Goal: Task Accomplishment & Management: Manage account settings

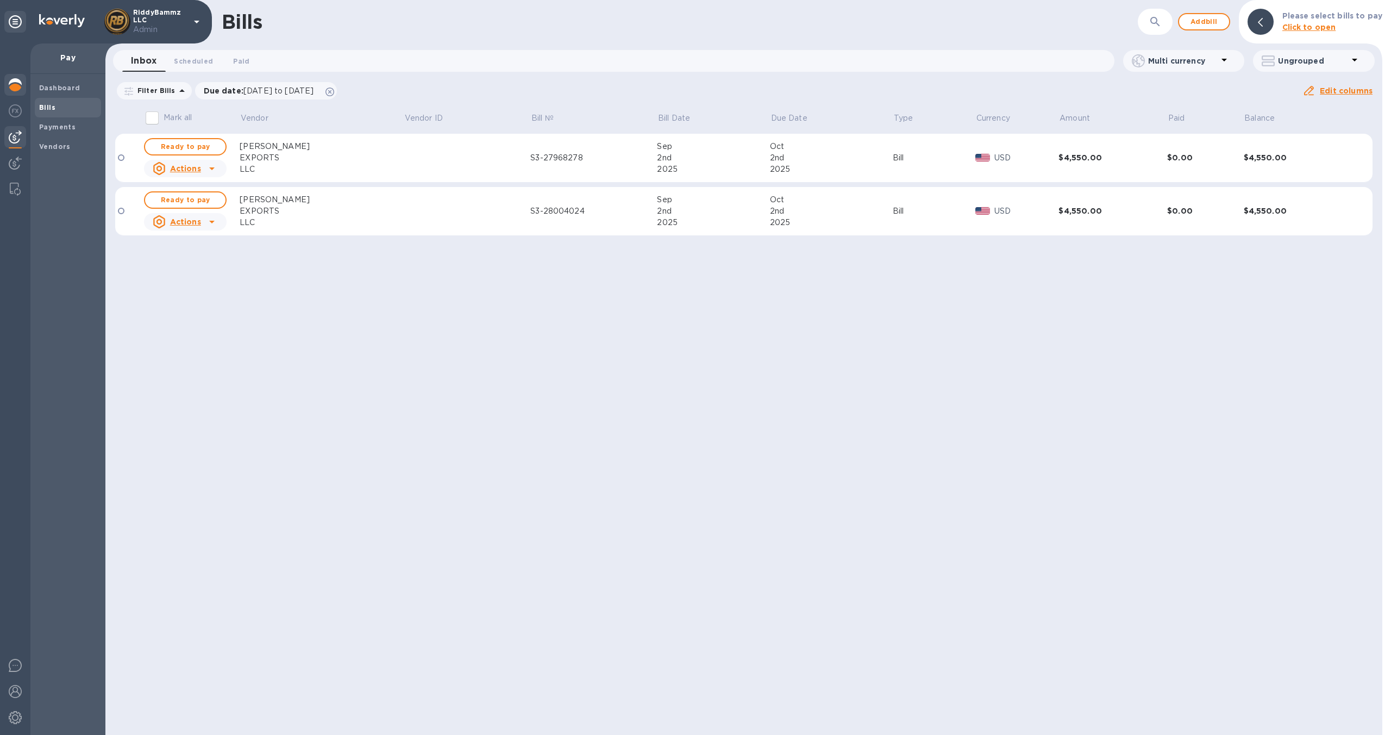
click at [12, 80] on img at bounding box center [15, 84] width 13 height 13
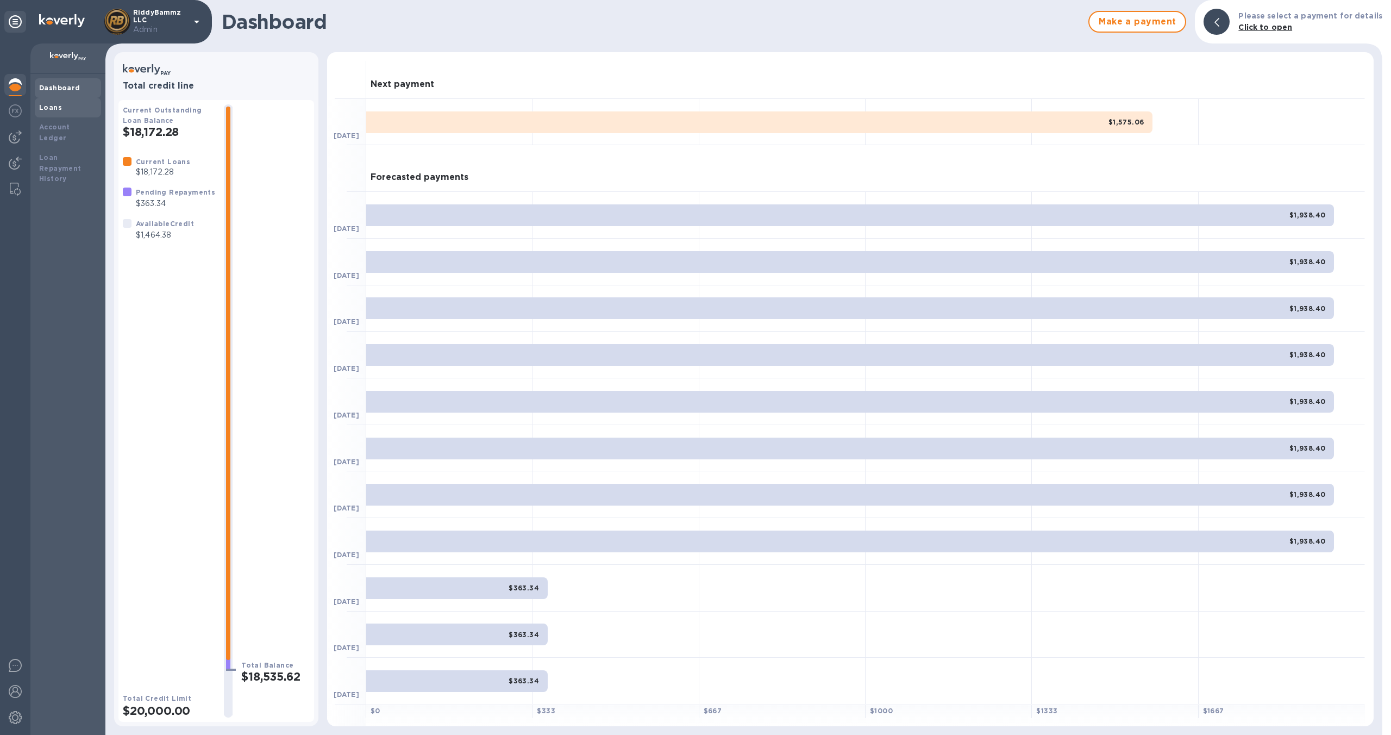
click at [54, 113] on div "Loans" at bounding box center [68, 108] width 66 height 20
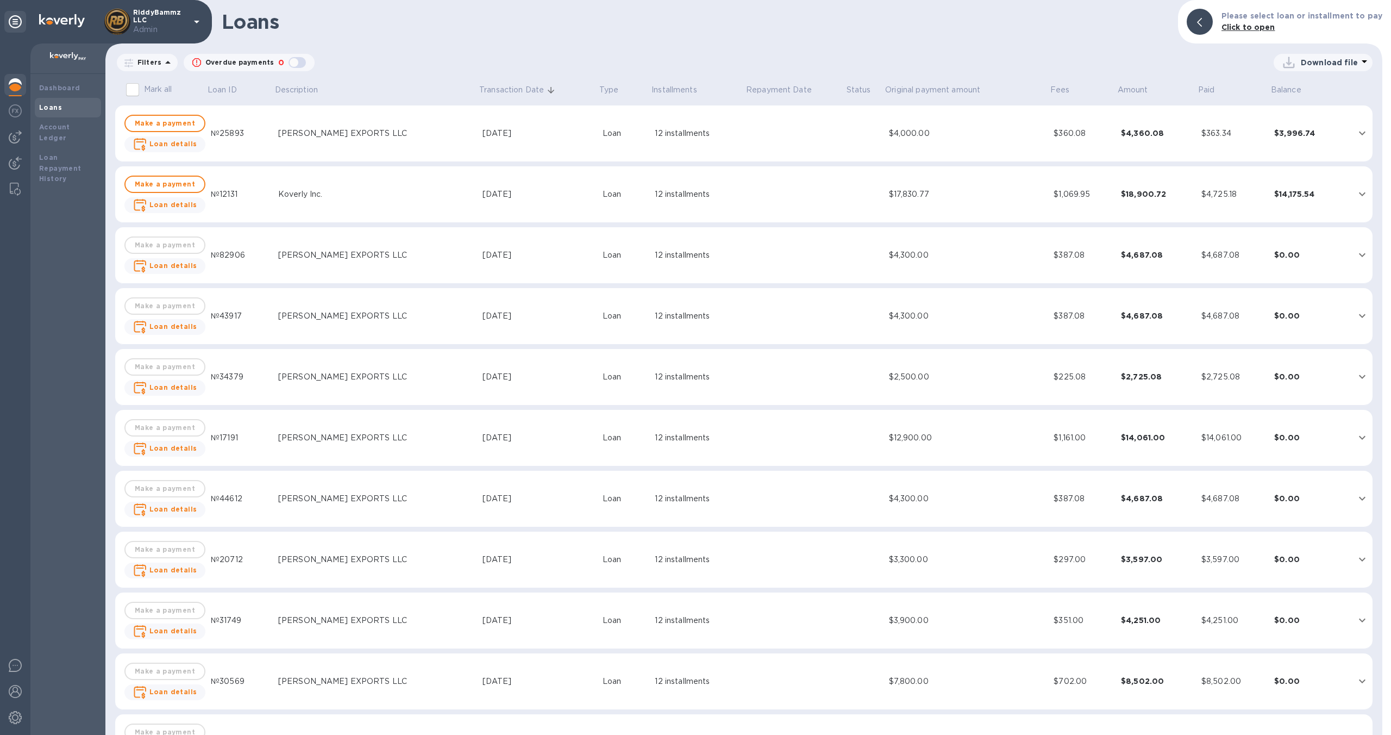
click at [598, 267] on td "Loan" at bounding box center [624, 255] width 52 height 57
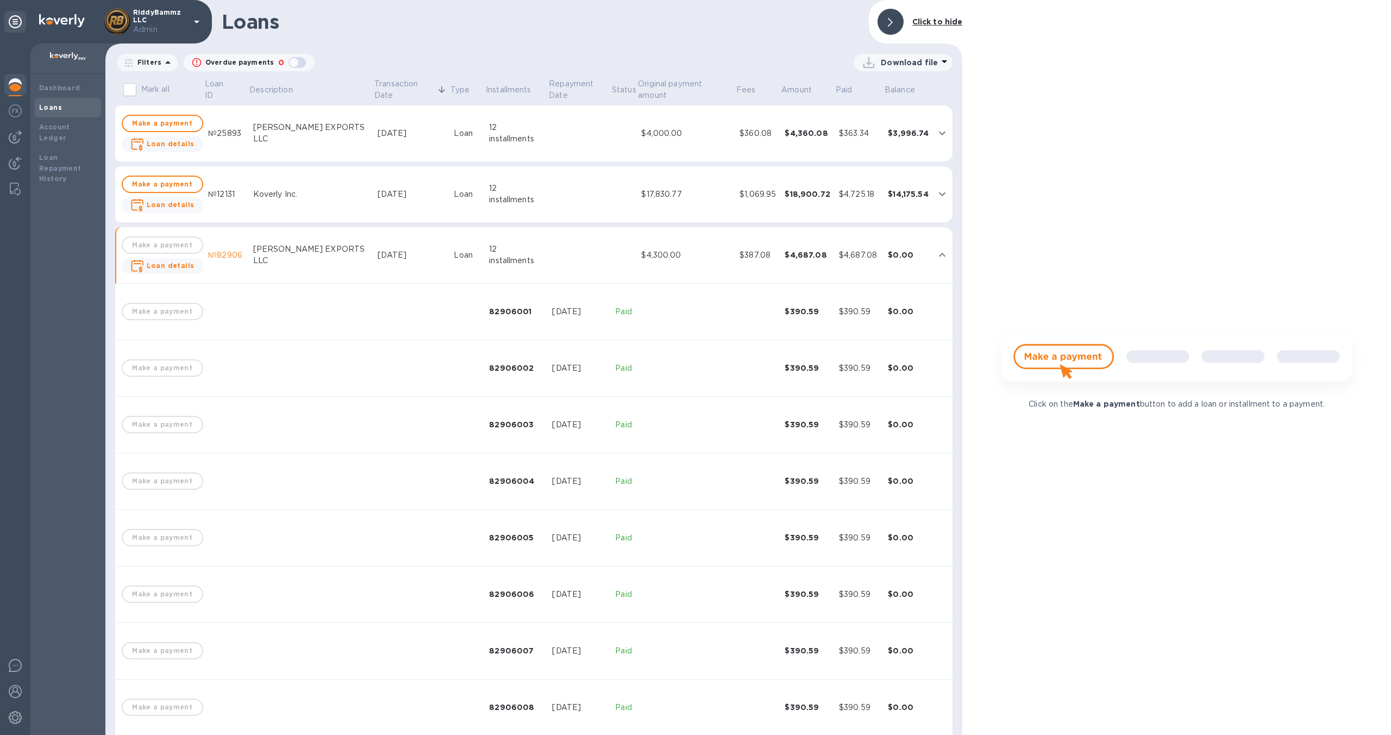
click at [664, 194] on div "$17,830.77" at bounding box center [686, 194] width 90 height 11
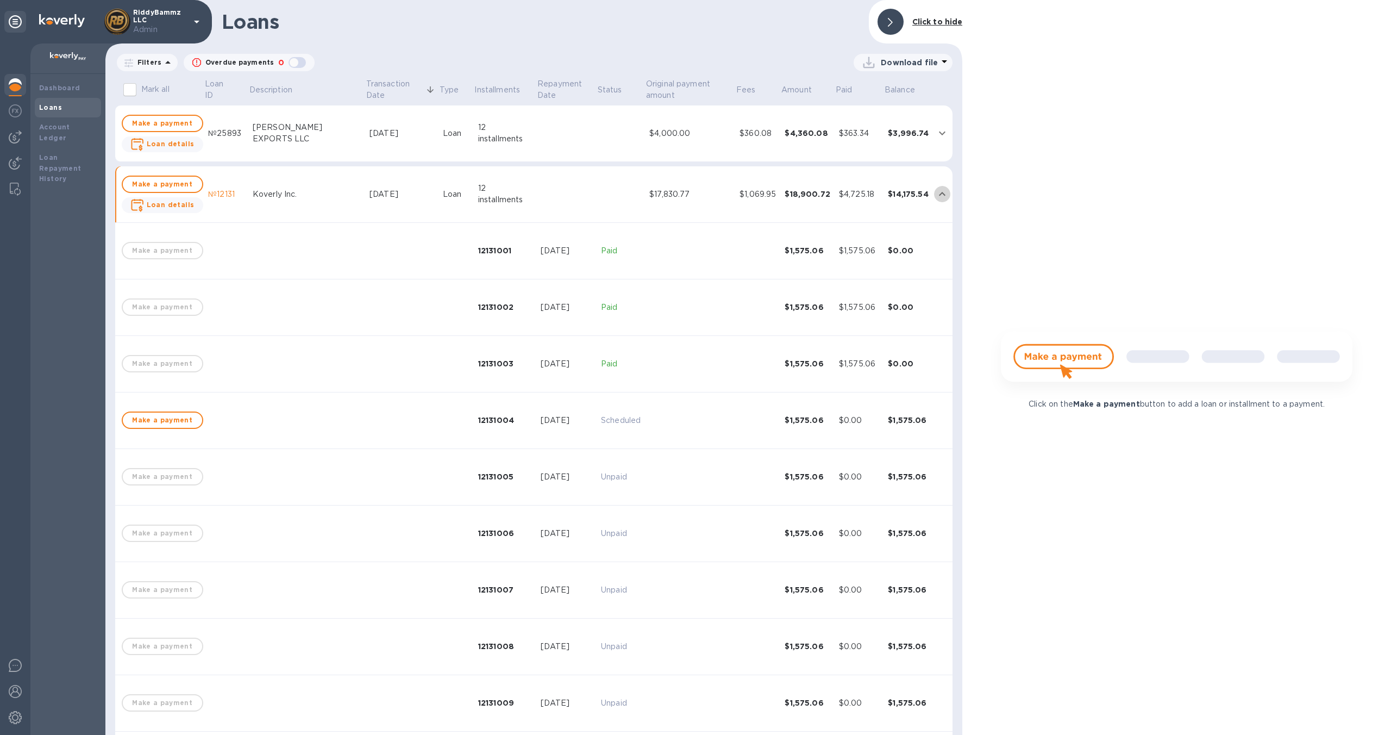
click at [936, 192] on icon "expand row" at bounding box center [942, 193] width 13 height 13
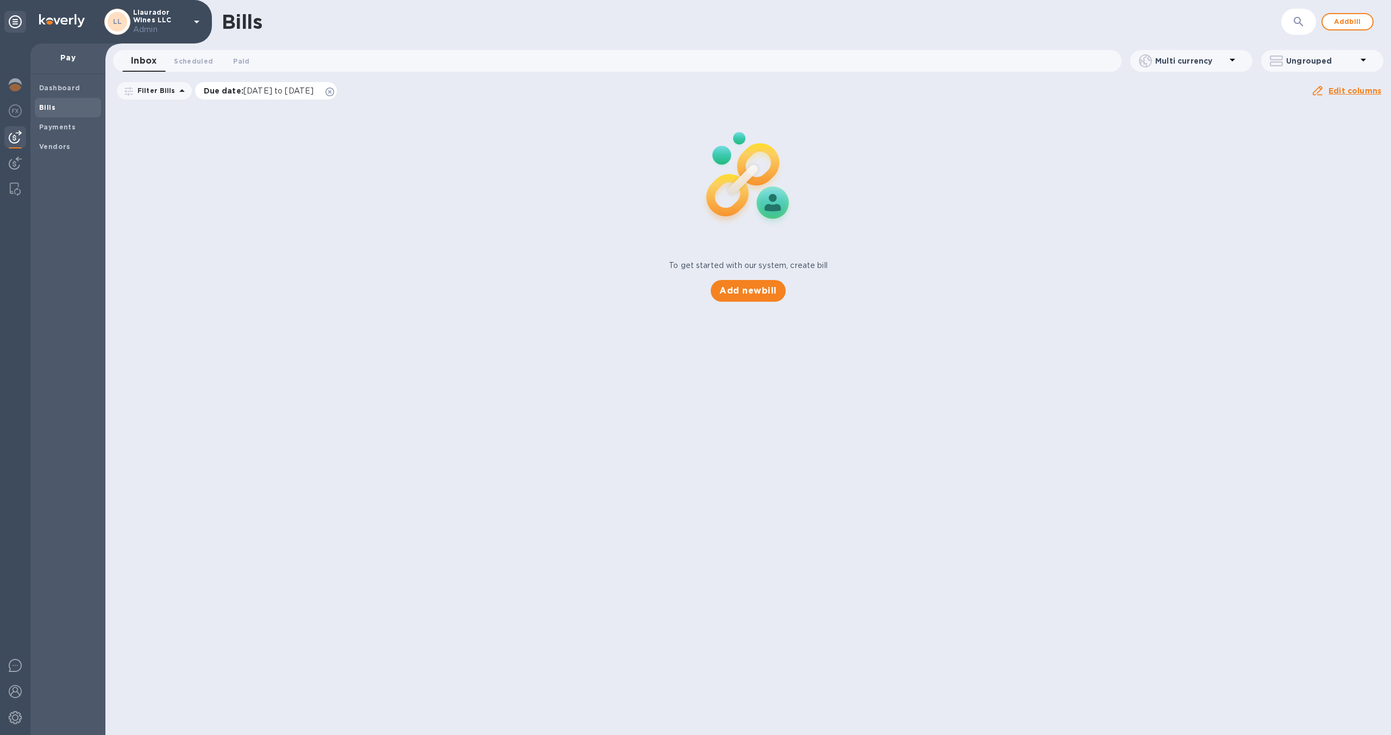
click at [334, 92] on icon at bounding box center [329, 91] width 9 height 9
click at [61, 127] on b "Payments" at bounding box center [57, 127] width 36 height 8
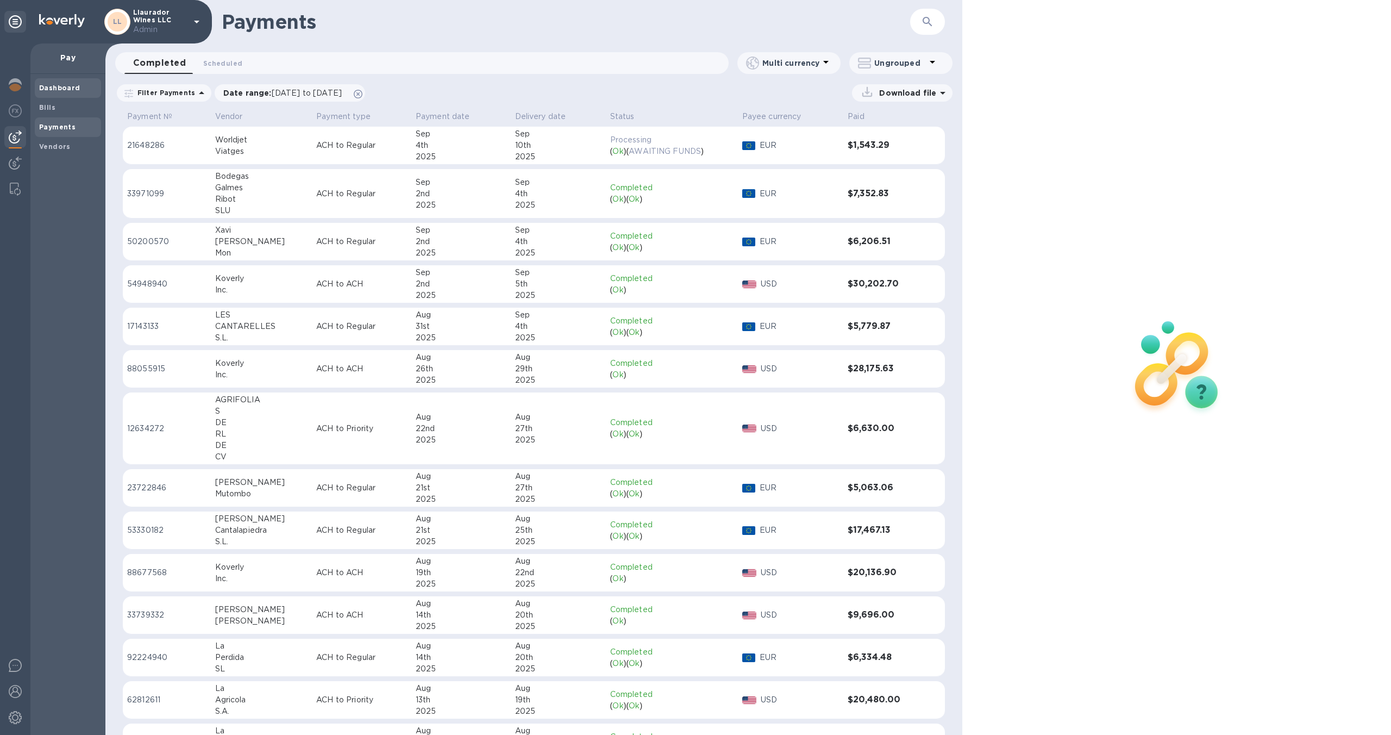
click at [59, 87] on b "Dashboard" at bounding box center [59, 88] width 41 height 8
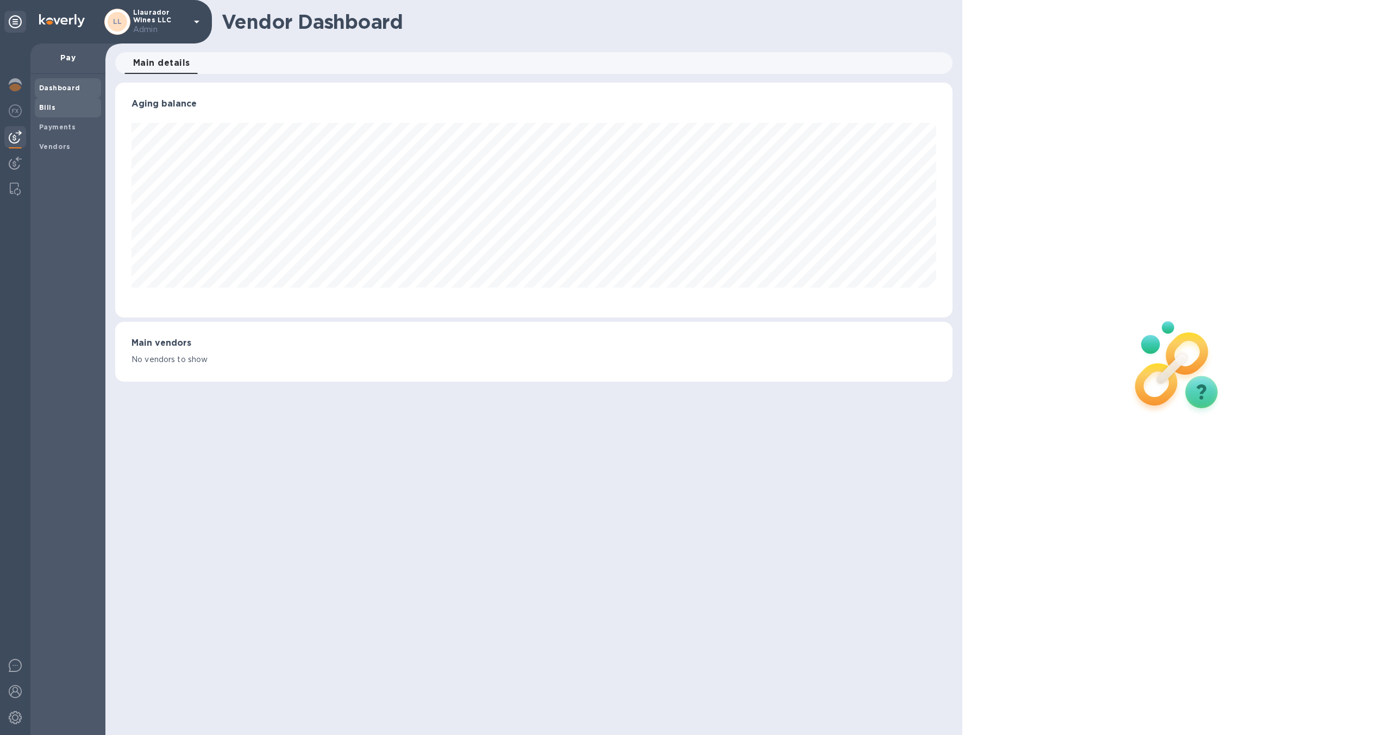
scroll to position [235, 838]
click at [76, 112] on span "Bills" at bounding box center [68, 107] width 58 height 11
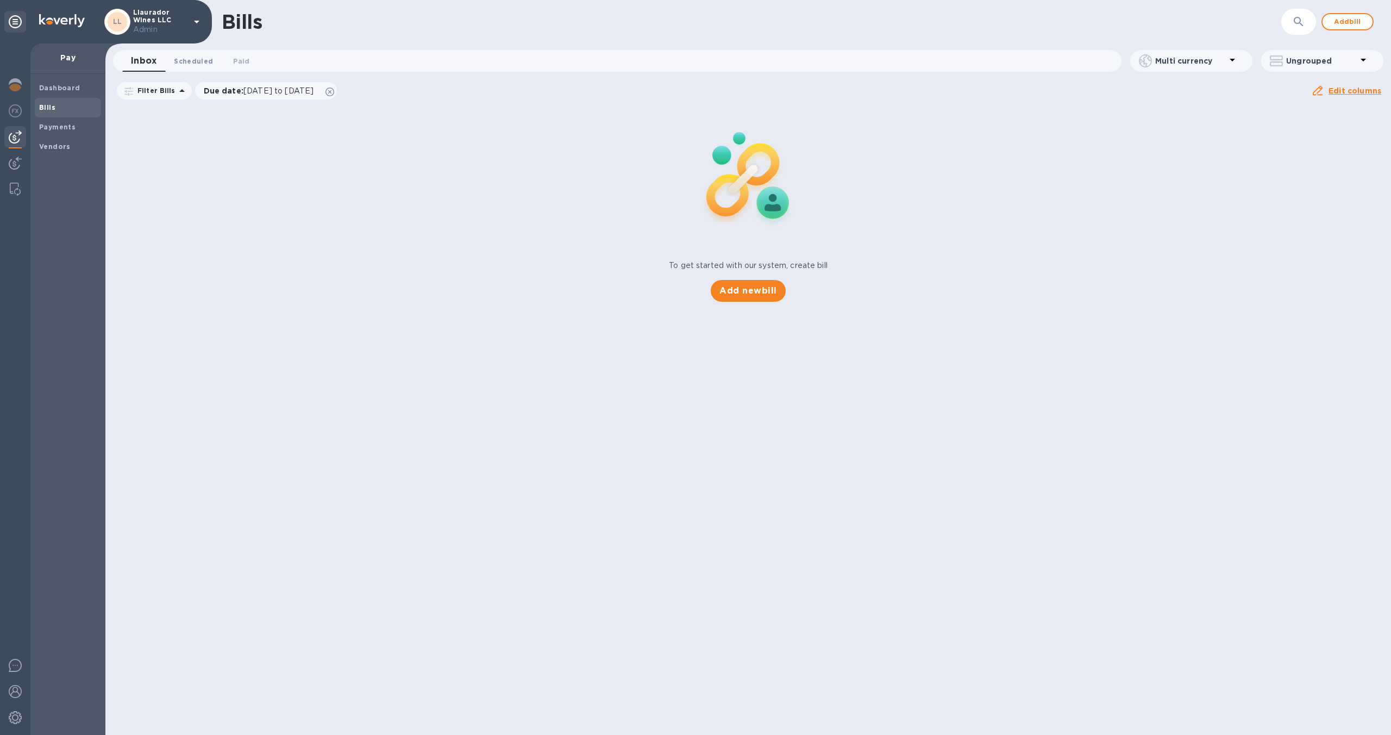
click at [195, 64] on span "Scheduled 0" at bounding box center [193, 60] width 39 height 11
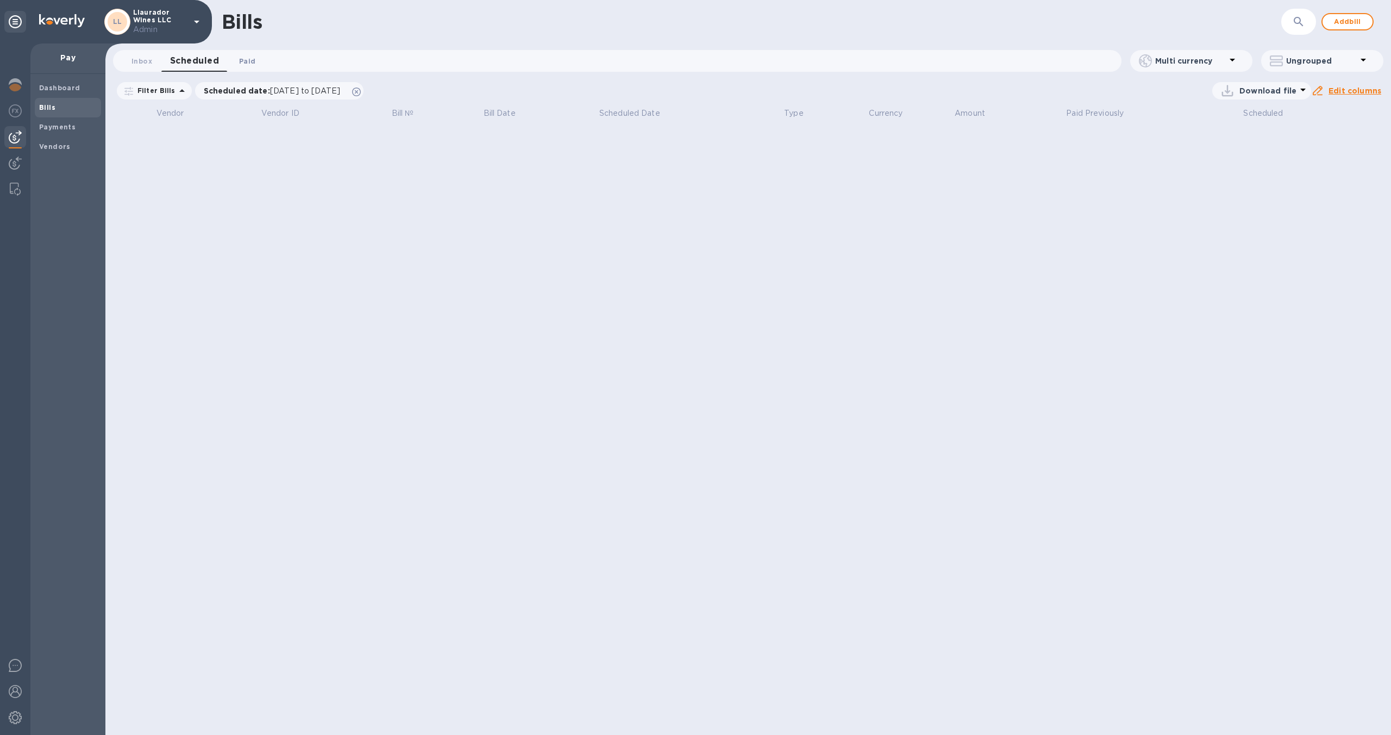
click at [243, 61] on span "Paid 0" at bounding box center [247, 60] width 16 height 11
click at [133, 62] on span "Inbox 0" at bounding box center [141, 60] width 21 height 11
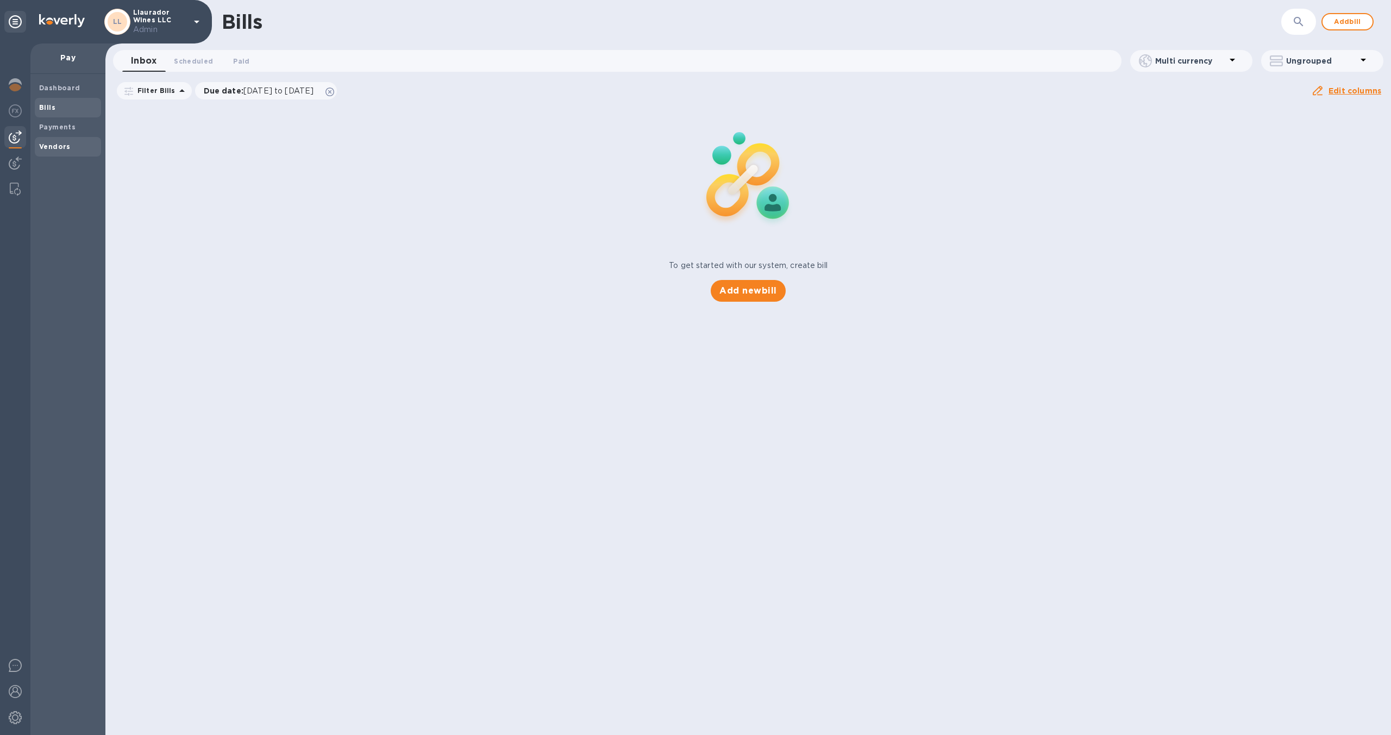
click at [71, 148] on span "Vendors" at bounding box center [68, 146] width 58 height 11
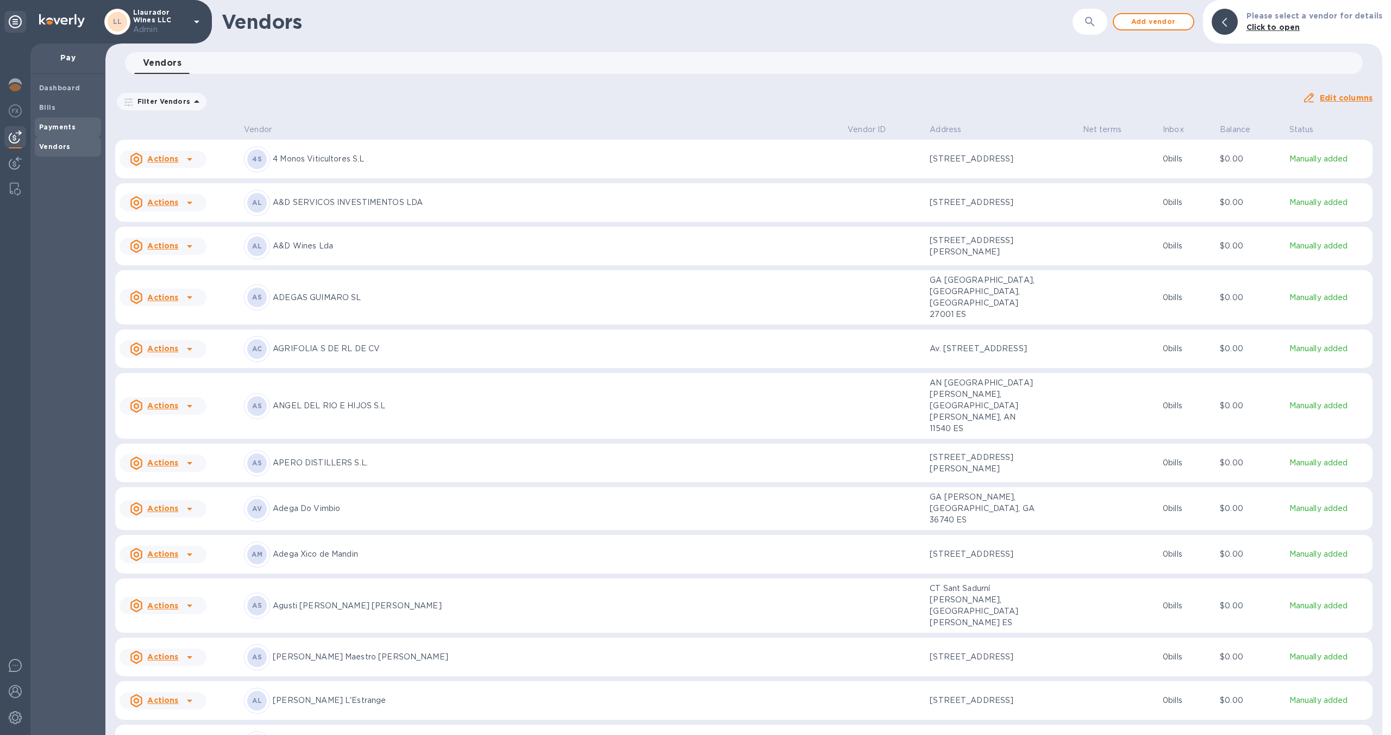
click at [61, 124] on b "Payments" at bounding box center [57, 127] width 36 height 8
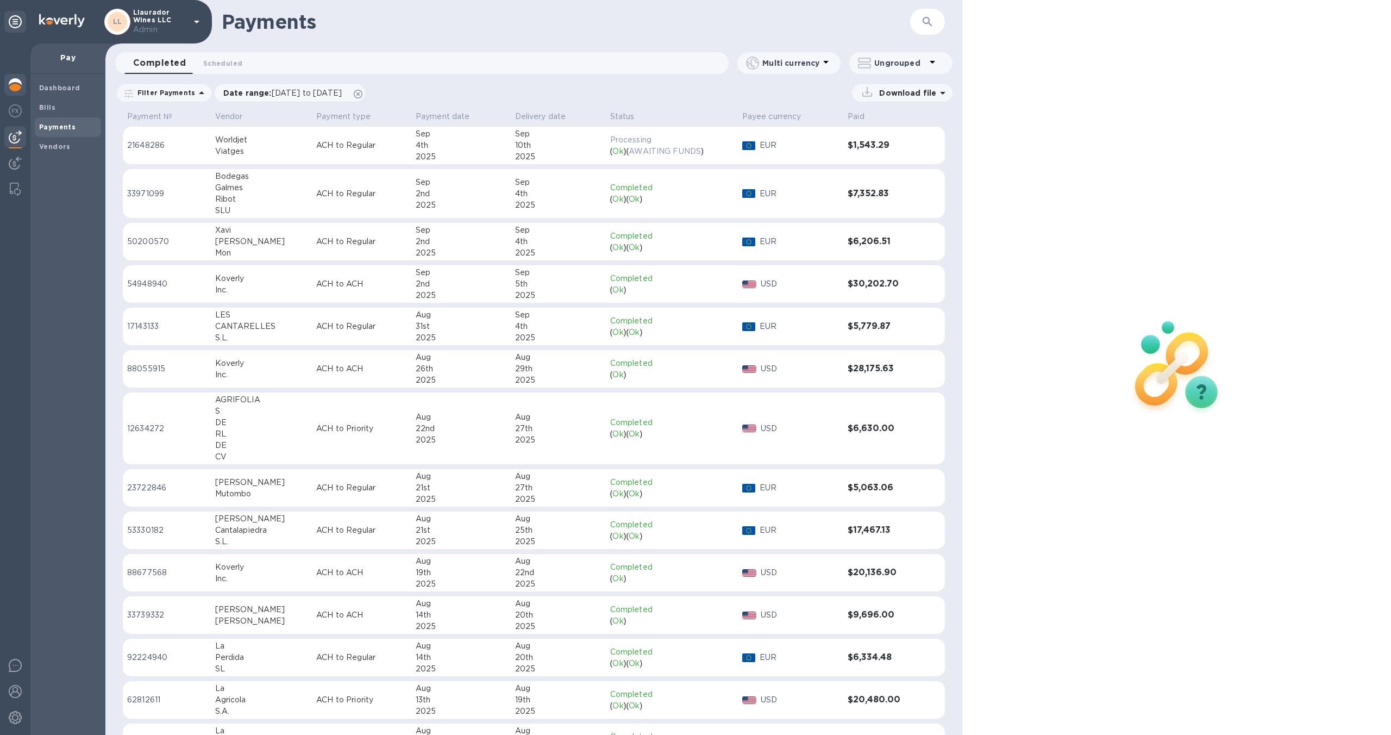
click at [11, 92] on div at bounding box center [15, 86] width 22 height 24
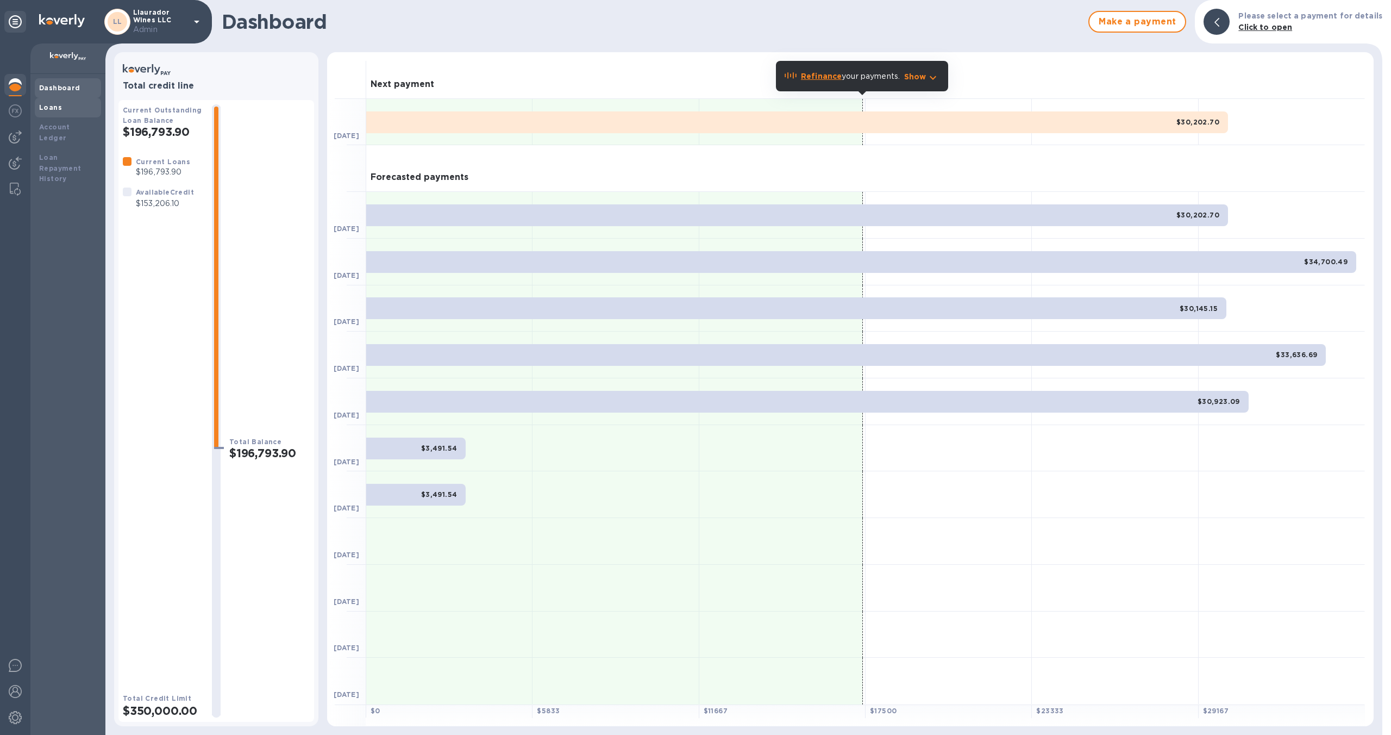
click at [69, 106] on div "Loans" at bounding box center [68, 107] width 58 height 11
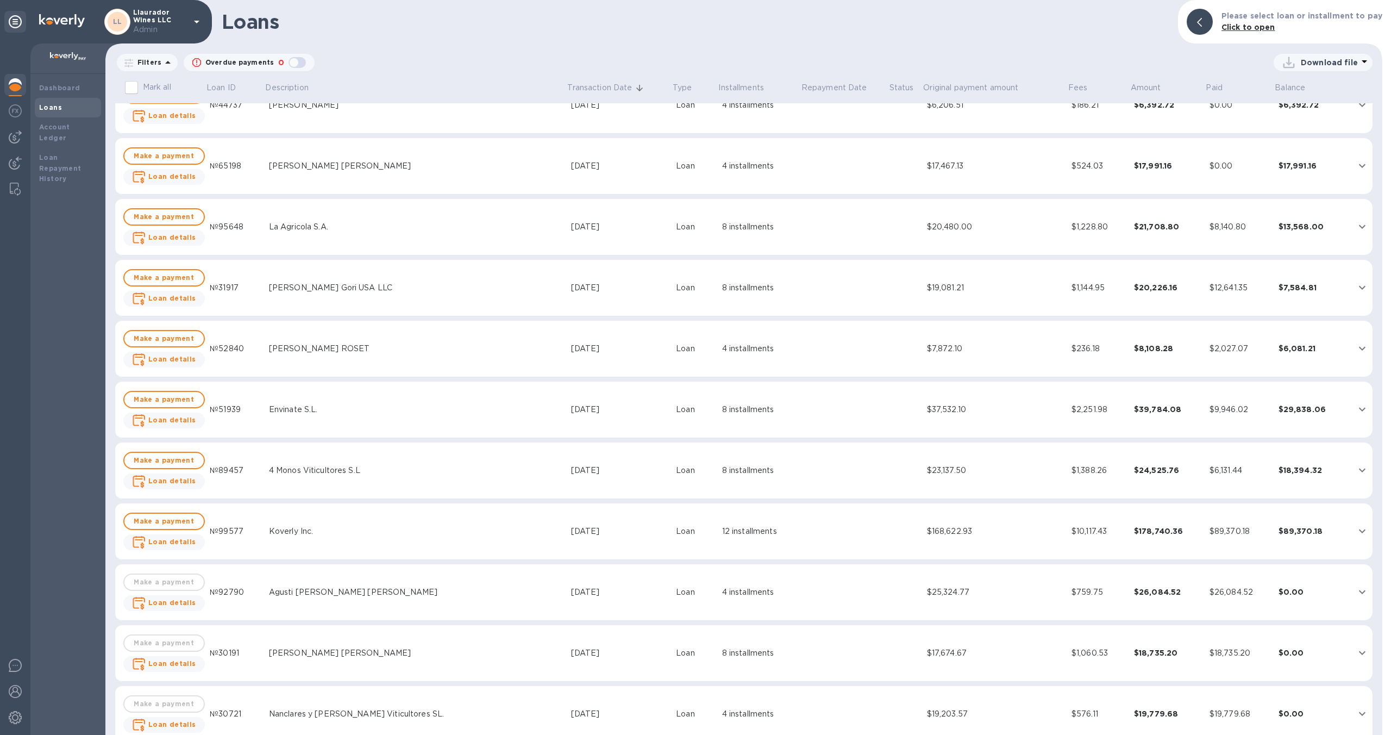
scroll to position [93, 0]
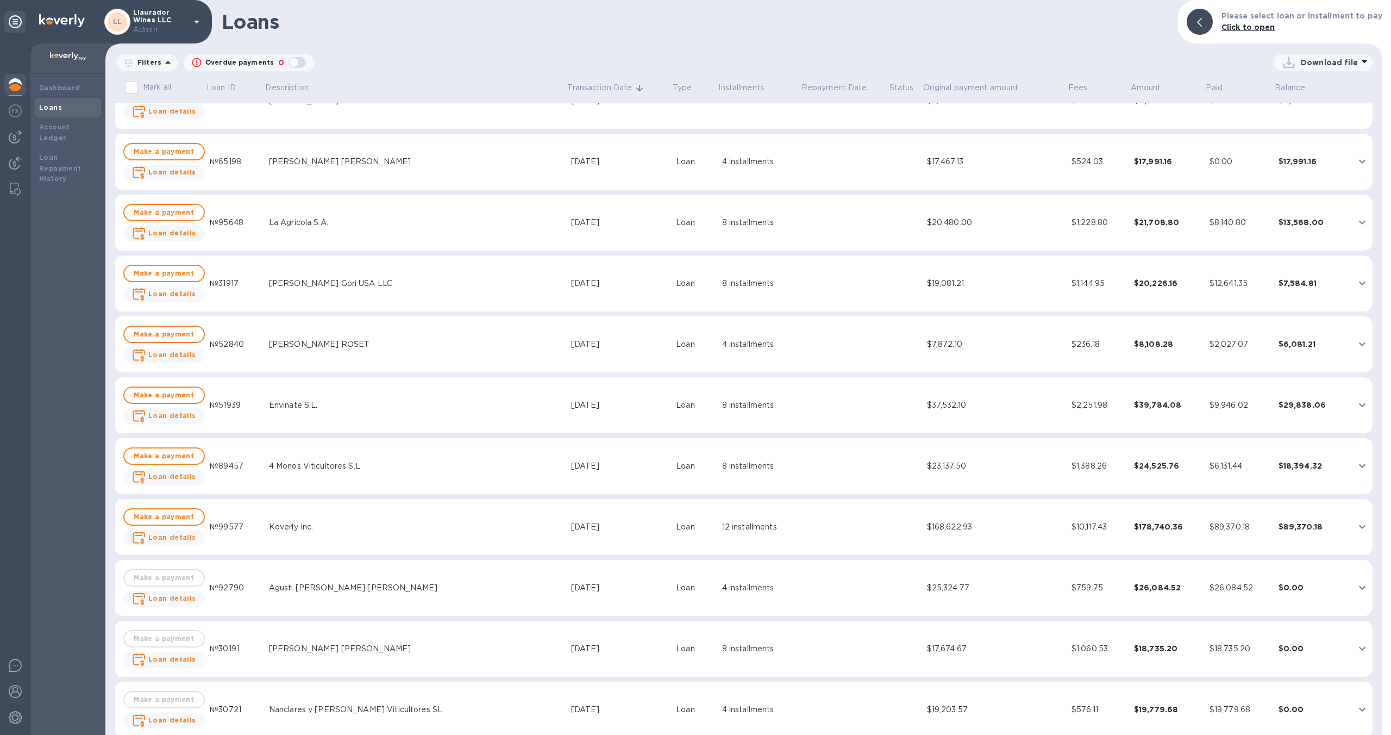
click at [644, 531] on div "Jul 24, 2025" at bounding box center [619, 526] width 96 height 11
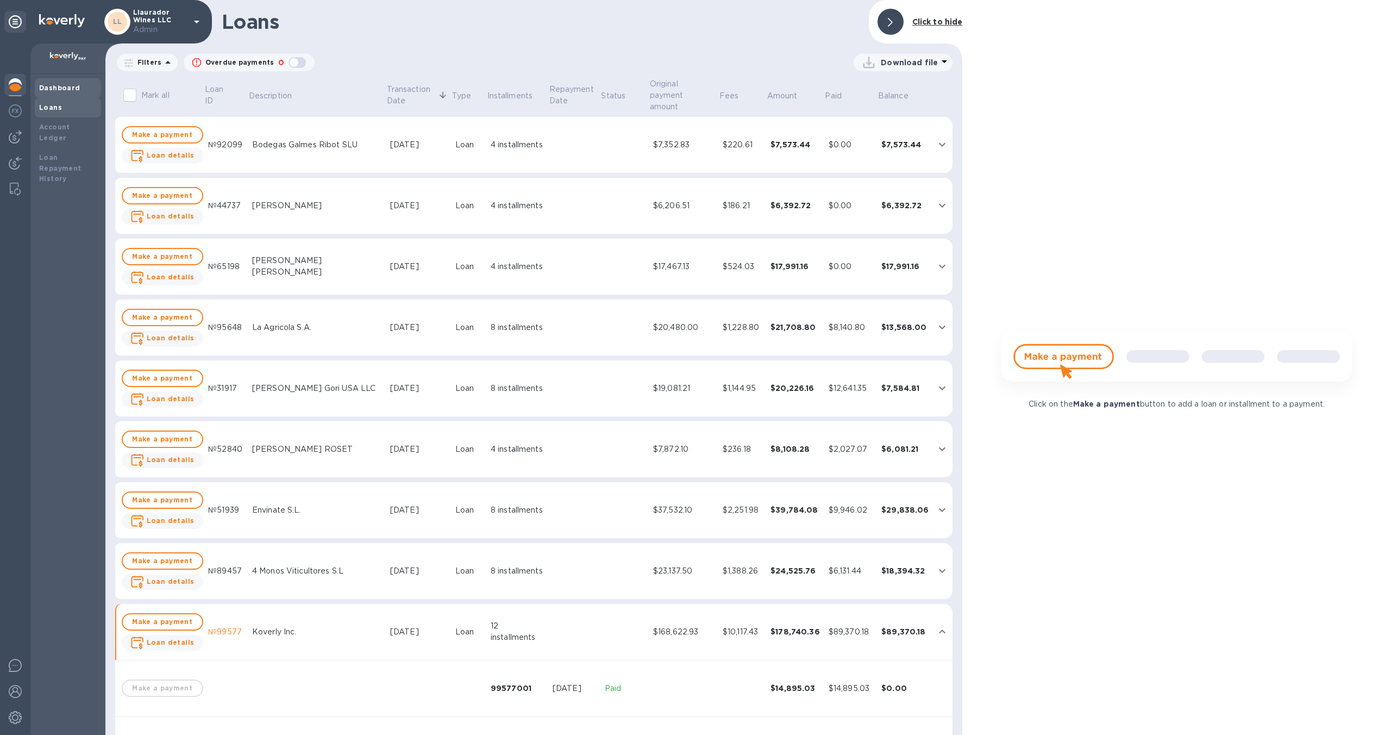
click at [72, 88] on b "Dashboard" at bounding box center [59, 88] width 41 height 8
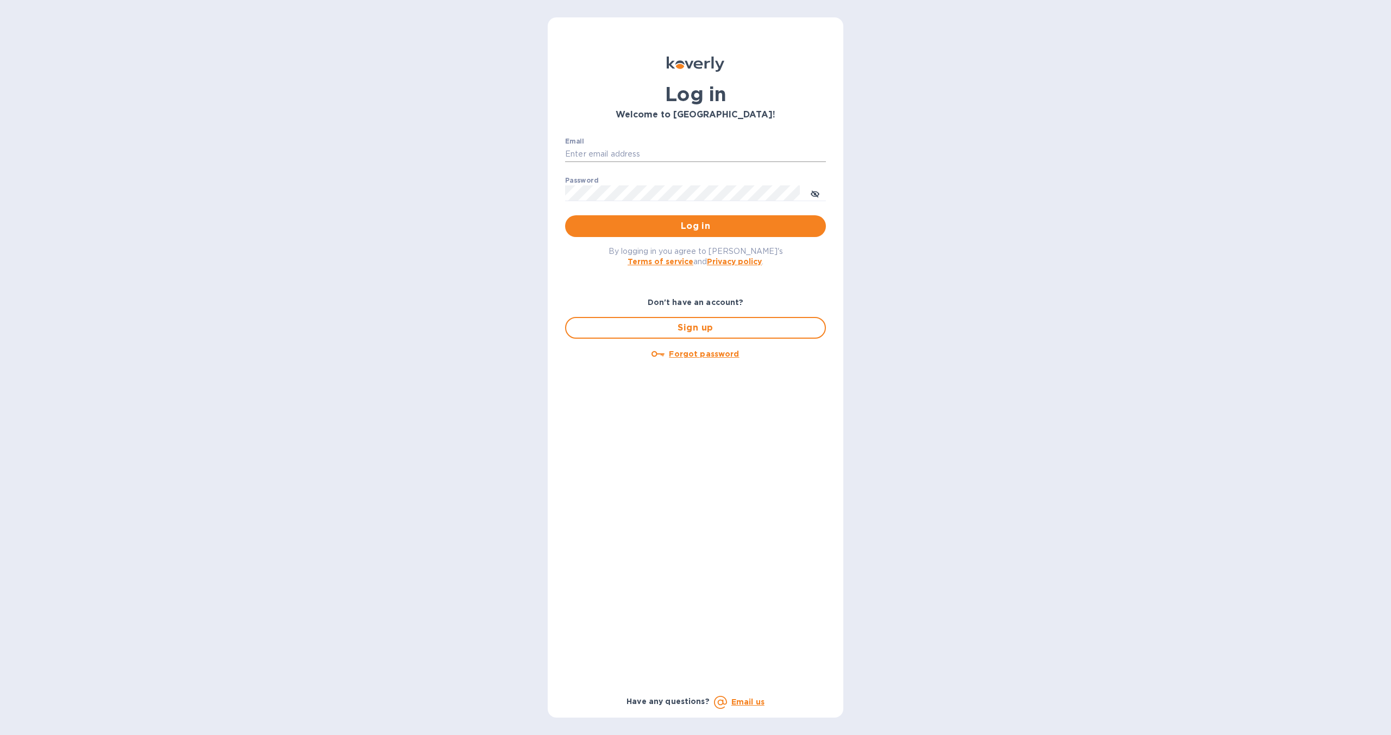
click at [696, 157] on input "Email" at bounding box center [695, 154] width 261 height 16
type input "dmatanes@koverly.com"
click at [652, 202] on div "Password ​" at bounding box center [695, 196] width 261 height 39
click at [670, 234] on button "Log in" at bounding box center [695, 226] width 261 height 22
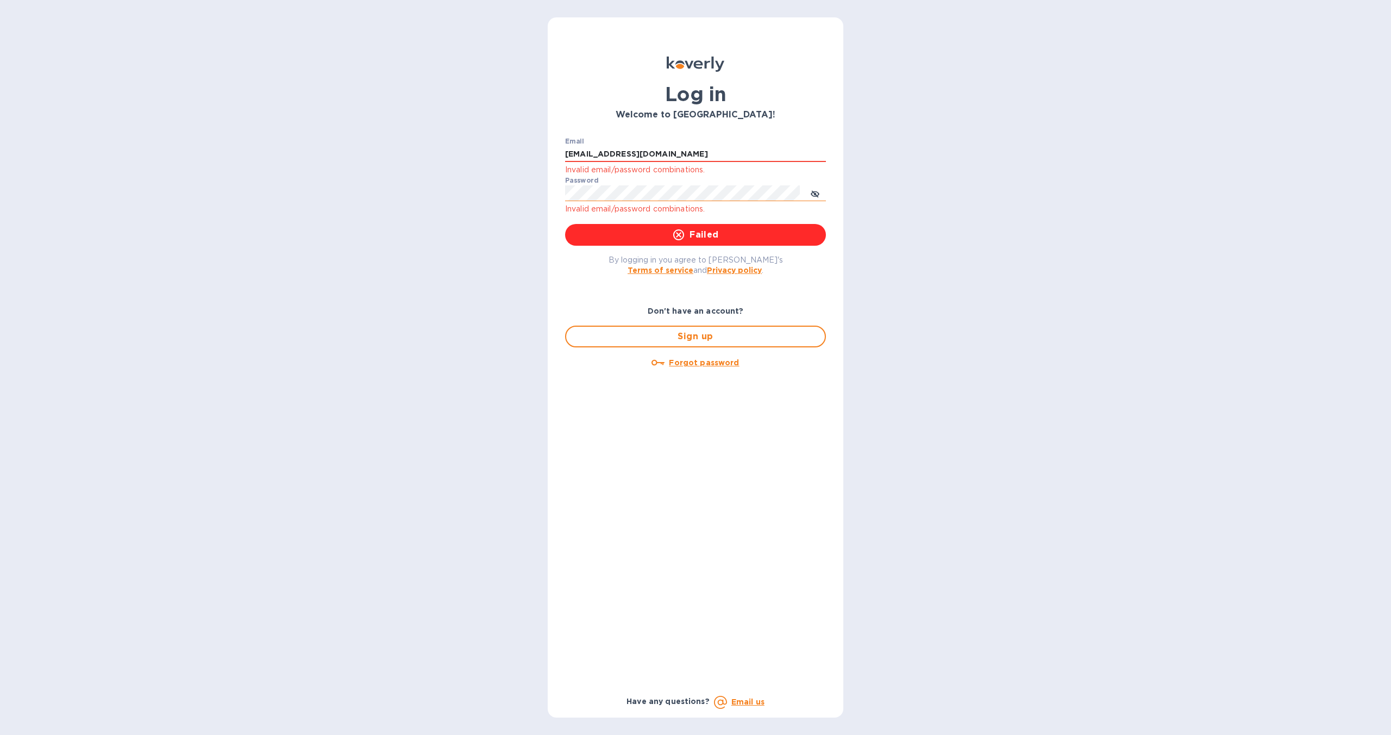
click at [812, 192] on icon "toggle password visibility" at bounding box center [815, 194] width 7 height 7
click at [762, 234] on span "Log in" at bounding box center [695, 234] width 243 height 13
click at [543, 196] on div "Log in Welcome to Koverly! Email dmatanes@koverly.com Invalid email/password co…" at bounding box center [695, 367] width 1391 height 735
click at [816, 198] on icon "toggle password visibility" at bounding box center [815, 194] width 9 height 9
